Goal: Check status: Check status

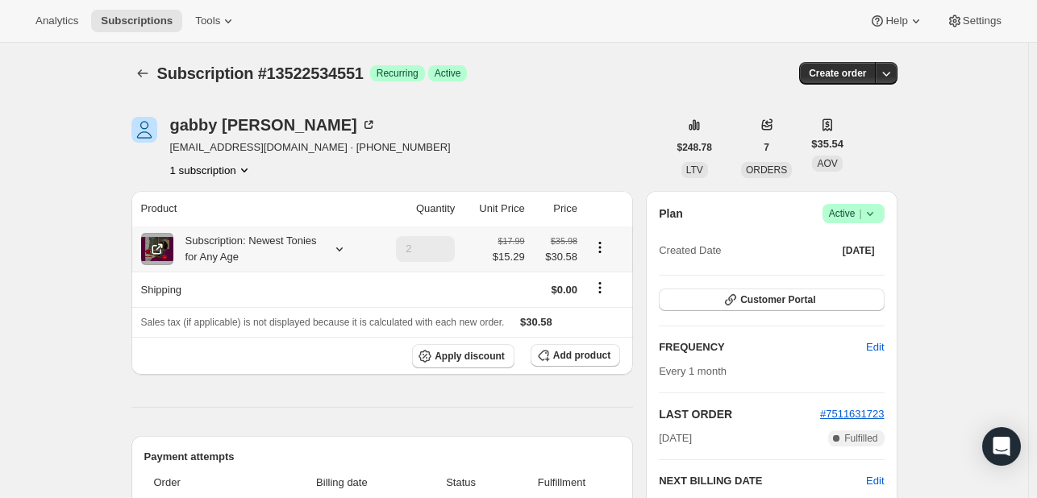
click at [345, 252] on icon at bounding box center [339, 249] width 16 height 16
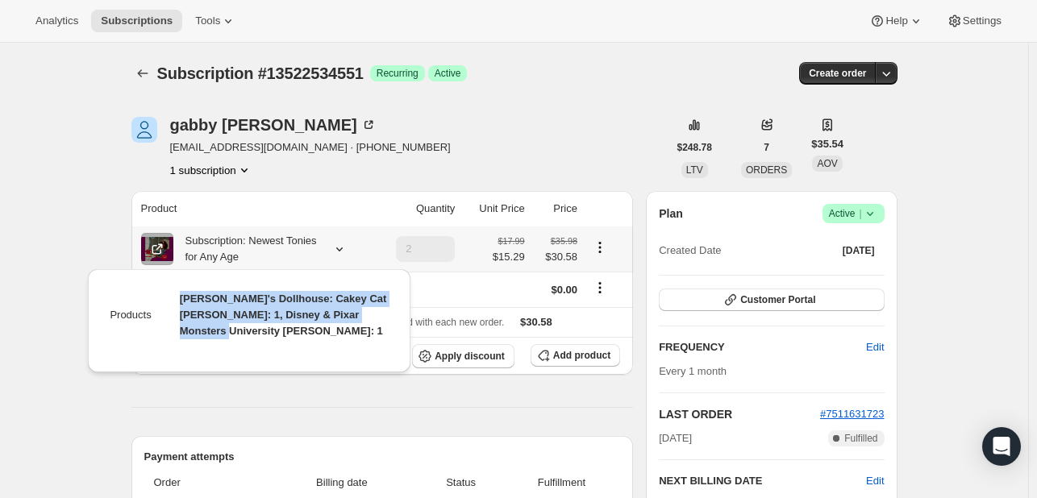
drag, startPoint x: 180, startPoint y: 298, endPoint x: 381, endPoint y: 310, distance: 202.0
click at [381, 310] on span "[PERSON_NAME]'s Dollhouse: Cakey Cat [PERSON_NAME]: 1, Disney & Pixar Monsters …" at bounding box center [283, 315] width 207 height 44
copy span "[PERSON_NAME]'s Dollhouse: Cakey Cat [PERSON_NAME]: 1, Disney & Pixar Monsters …"
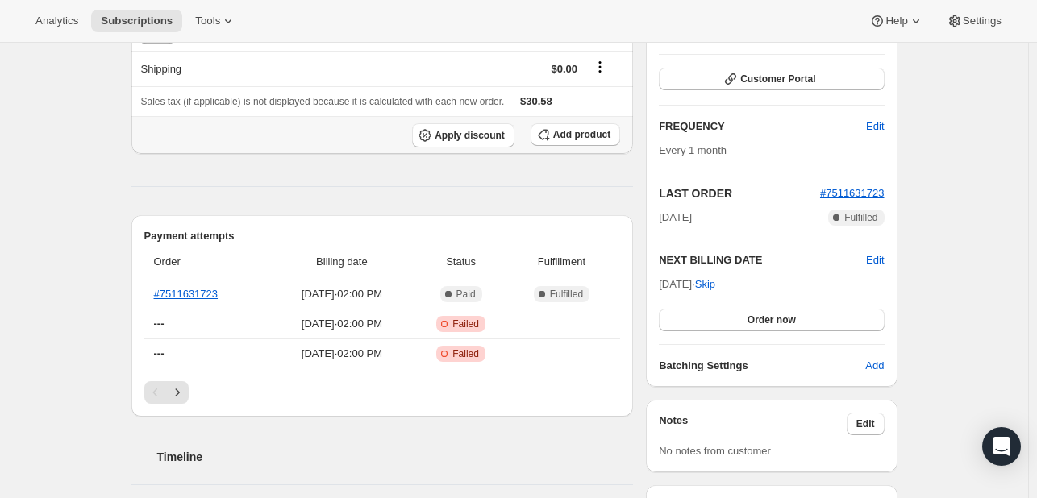
scroll to position [242, 0]
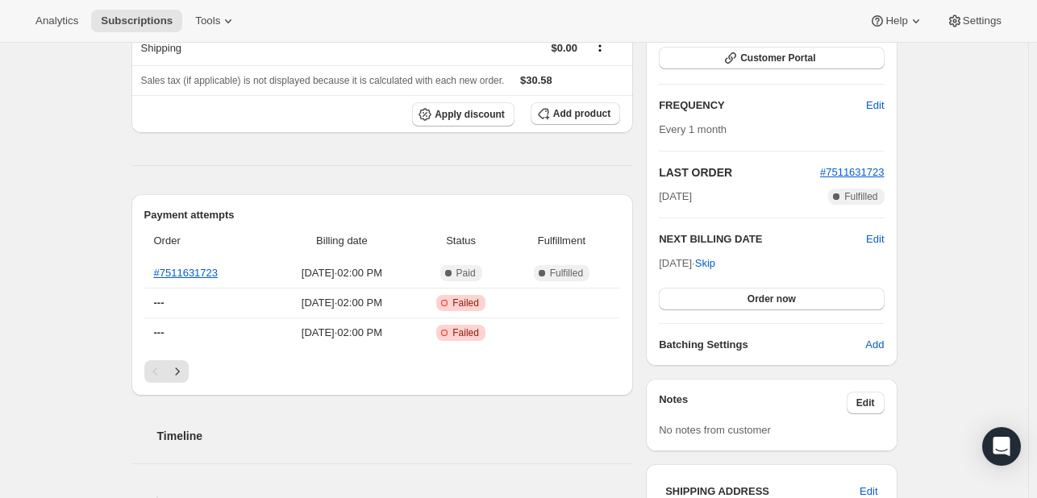
click at [706, 236] on h2 "NEXT BILLING DATE" at bounding box center [762, 239] width 207 height 16
copy div "NEXT BILLING DATE Edit"
click at [693, 262] on span "[DATE] · Skip" at bounding box center [687, 263] width 56 height 12
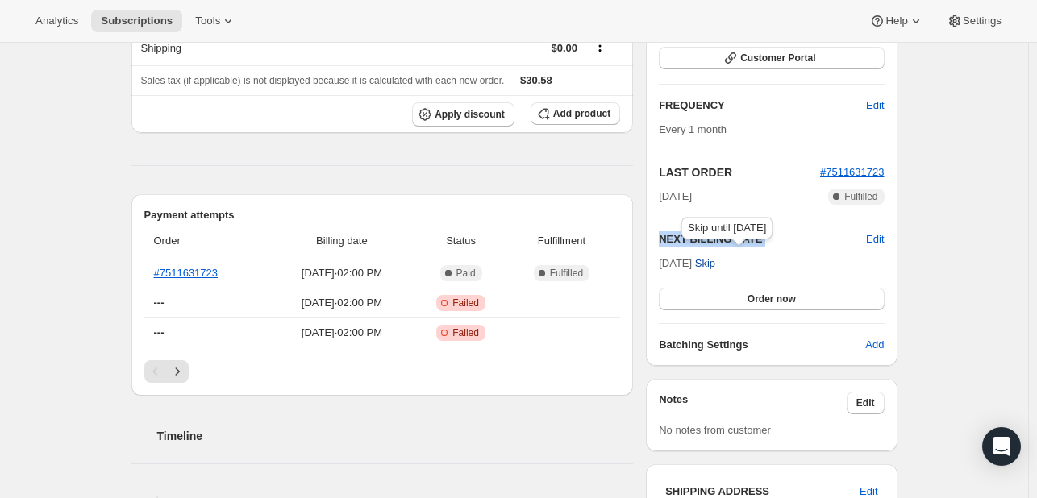
drag, startPoint x: 662, startPoint y: 264, endPoint x: 721, endPoint y: 261, distance: 58.9
click at [715, 261] on span "[DATE] · Skip" at bounding box center [687, 263] width 56 height 12
copy div "NEXT BILLING DATE Edit"
